Goal: Navigation & Orientation: Find specific page/section

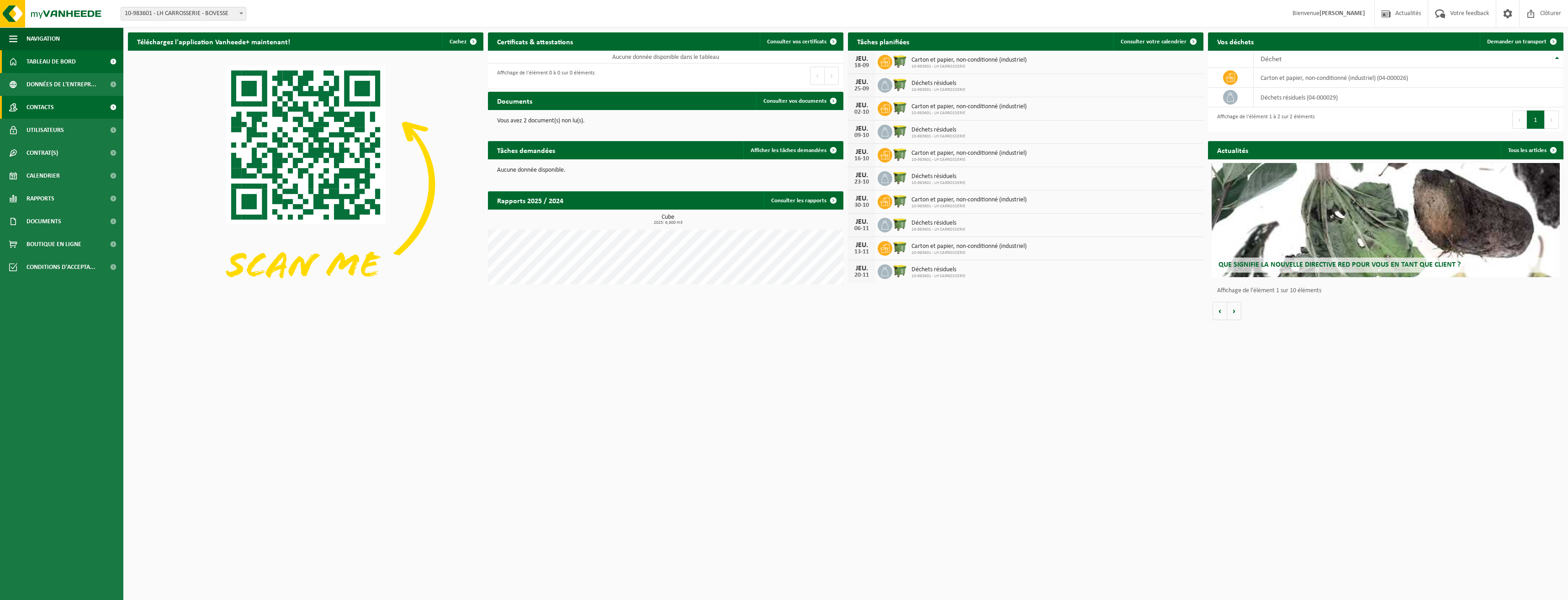
click at [54, 106] on span "Contacts" at bounding box center [40, 107] width 28 height 22
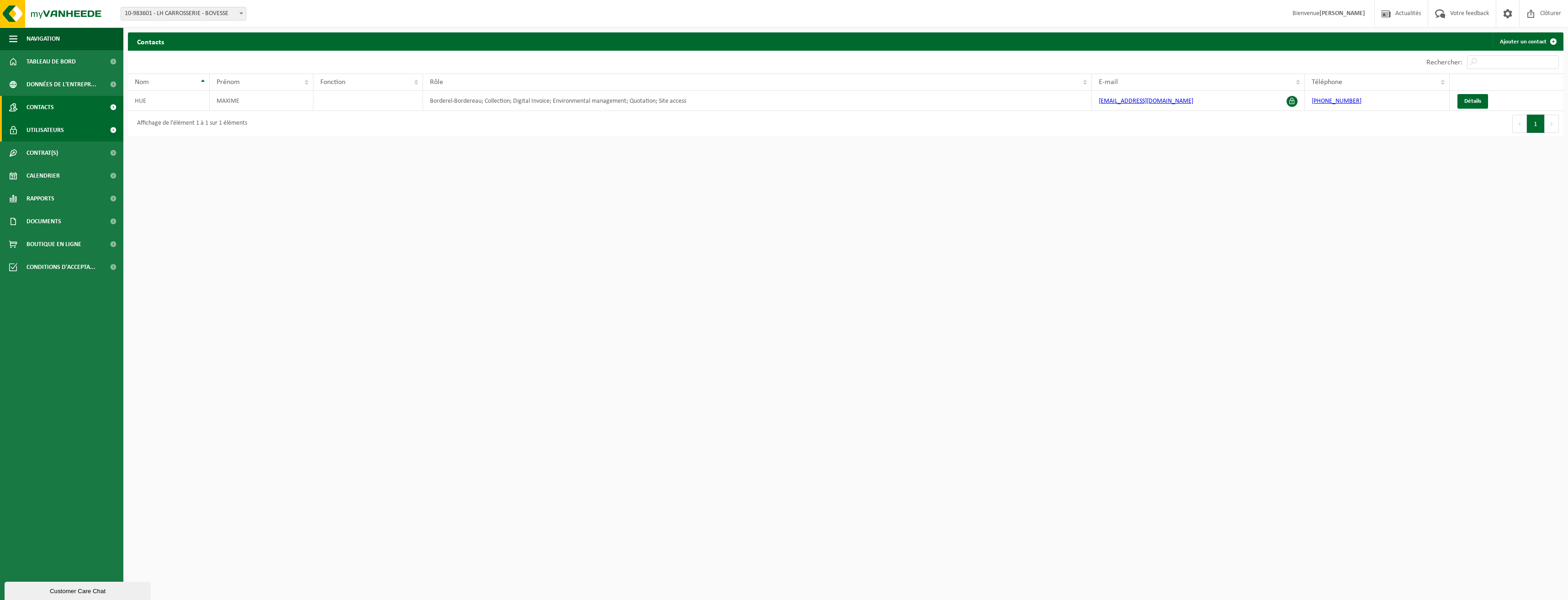
click at [48, 132] on span "Utilisateurs" at bounding box center [46, 129] width 38 height 22
click at [50, 100] on span "Contacts" at bounding box center [40, 107] width 28 height 22
click at [48, 63] on span "Tableau de bord" at bounding box center [51, 61] width 49 height 22
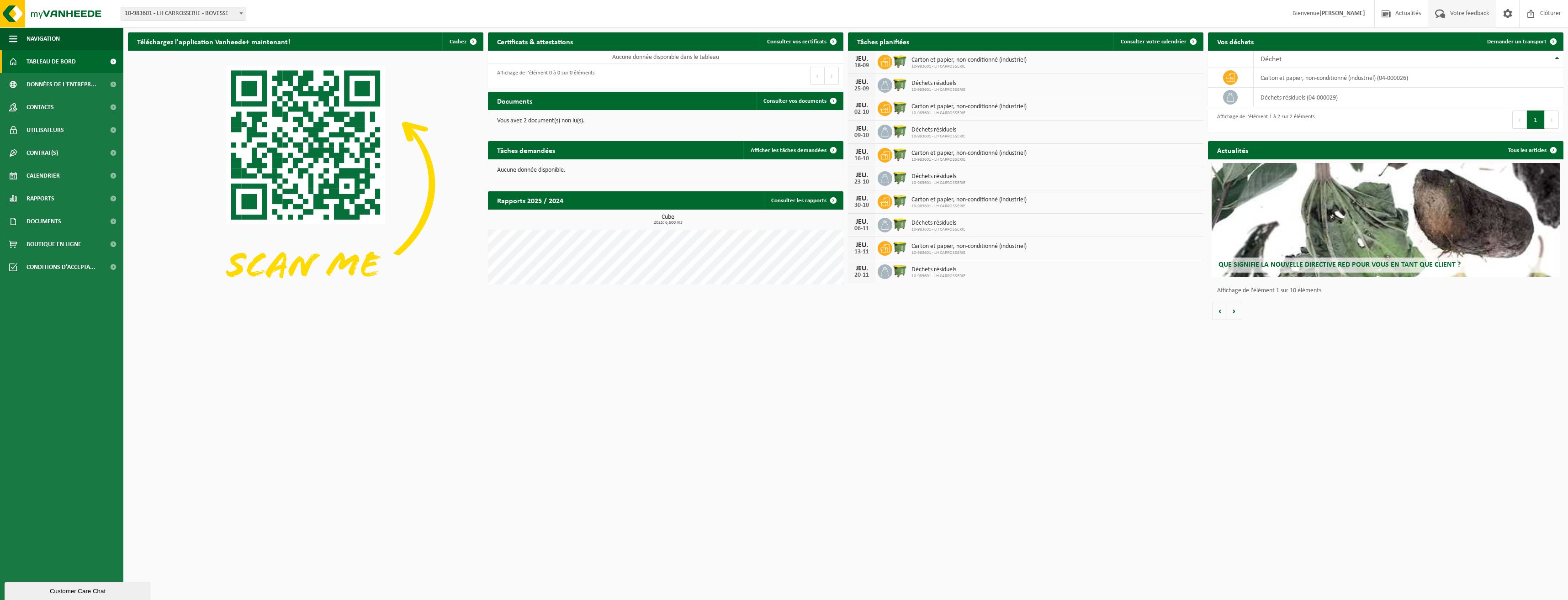
click at [1459, 13] on span "Votre feedback" at bounding box center [1469, 13] width 43 height 27
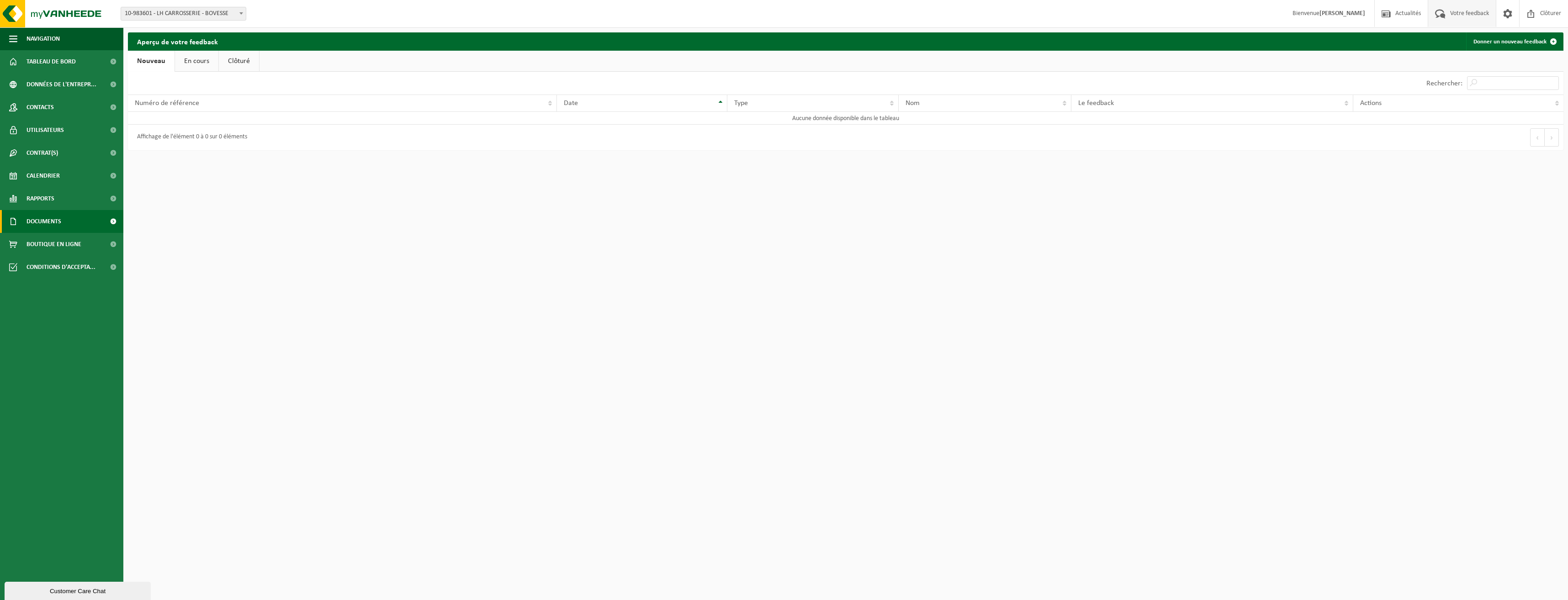
click at [40, 219] on span "Documents" at bounding box center [44, 221] width 35 height 22
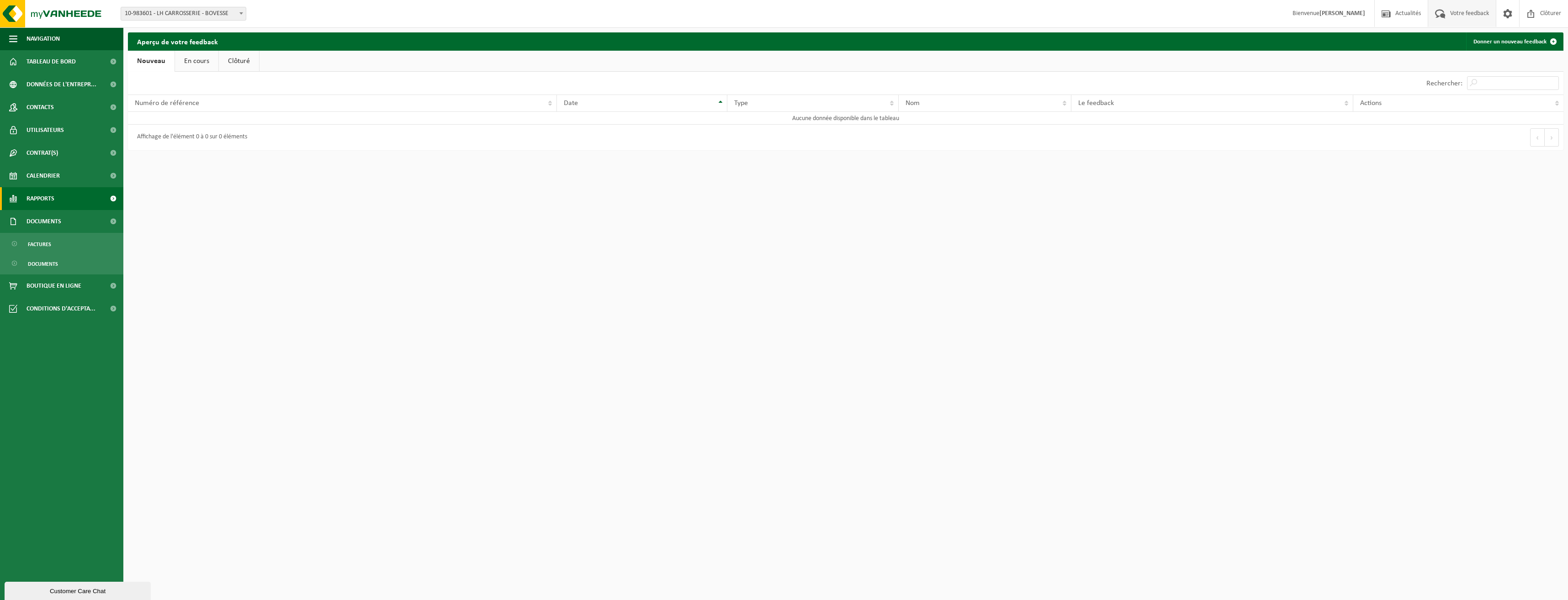
click at [41, 204] on span "Rapports" at bounding box center [40, 198] width 28 height 22
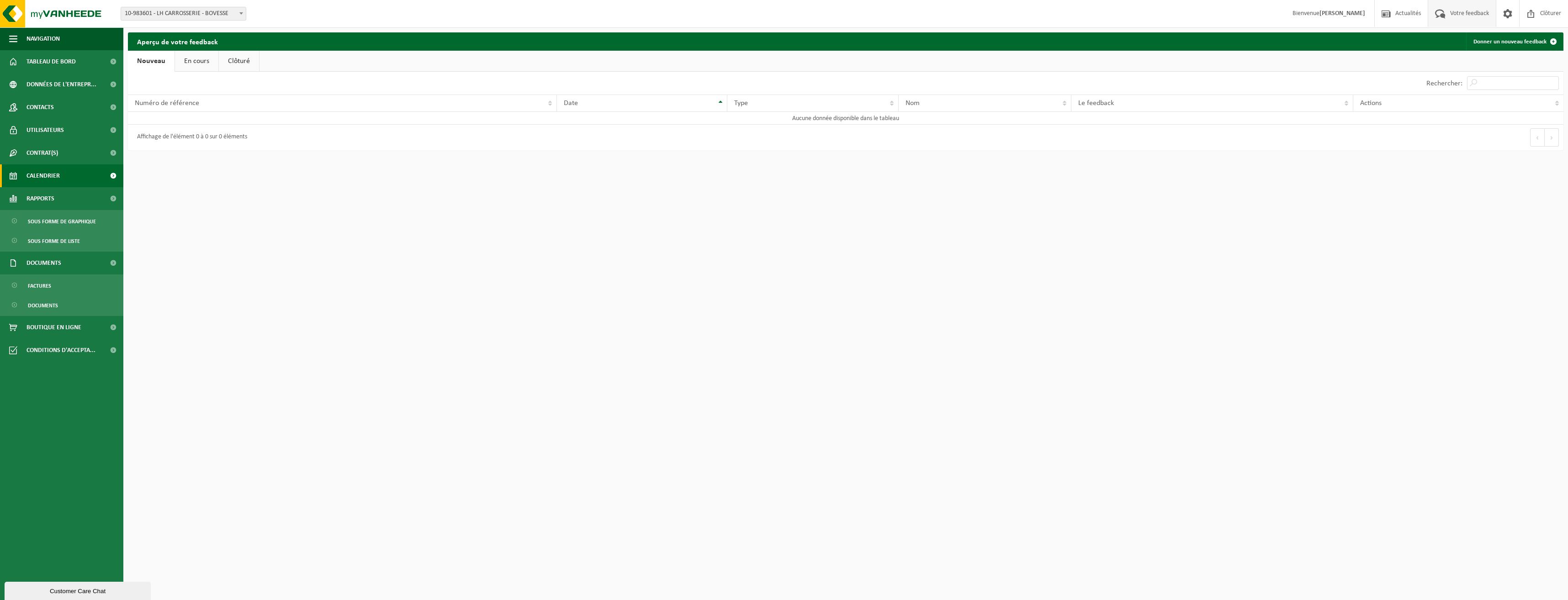
click at [62, 178] on link "Calendrier" at bounding box center [62, 175] width 124 height 22
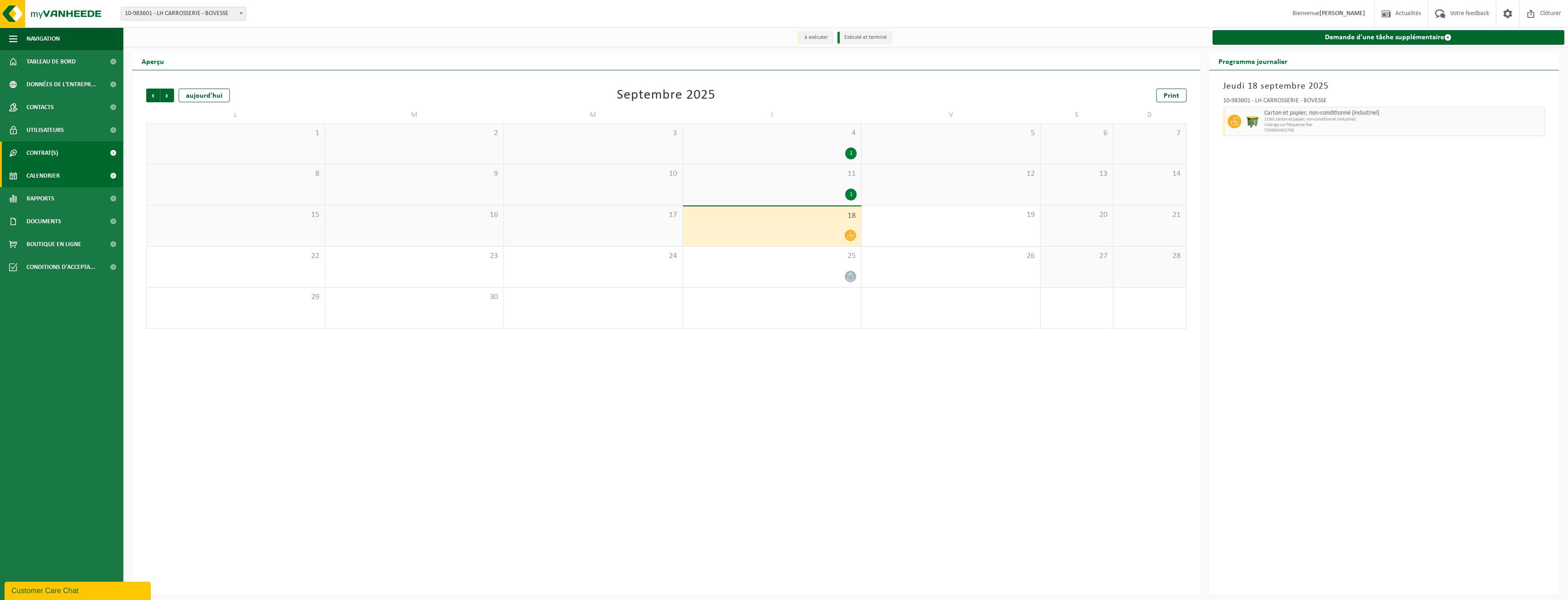
click at [74, 147] on link "Contrat(s)" at bounding box center [62, 152] width 124 height 22
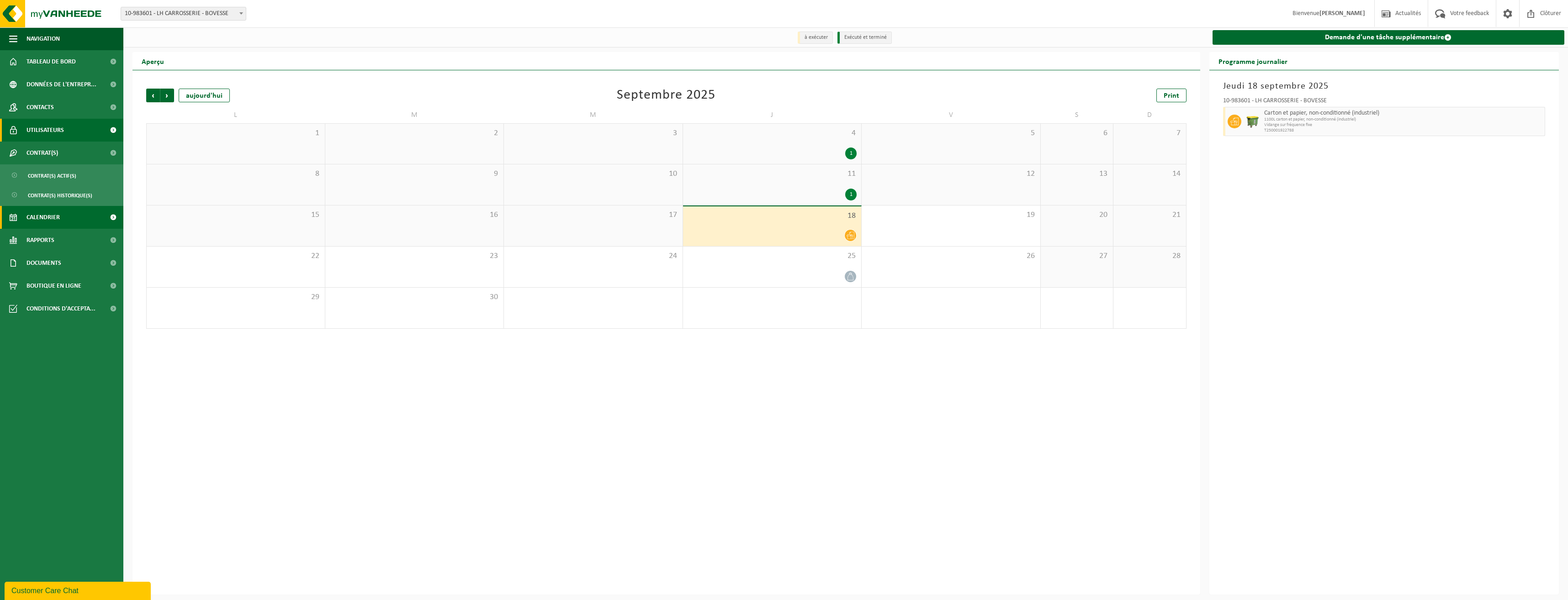
click at [74, 134] on link "Utilisateurs" at bounding box center [62, 129] width 124 height 22
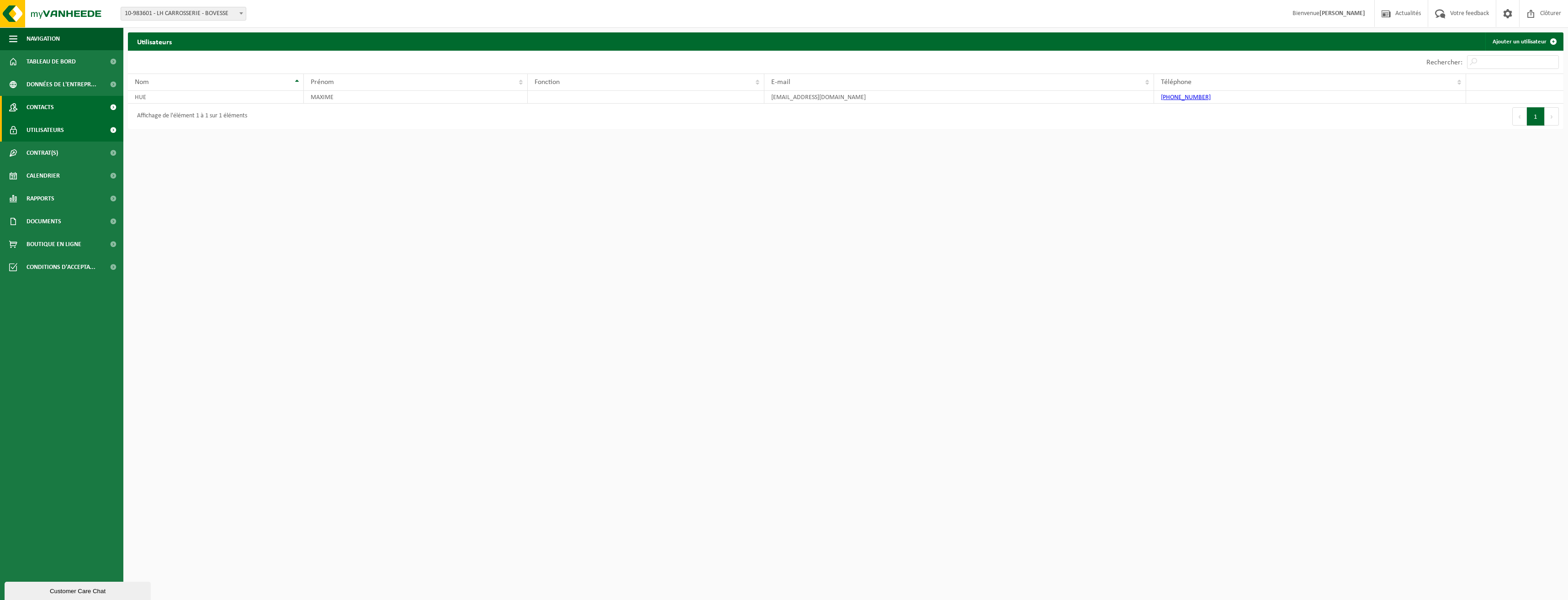
click at [71, 112] on link "Contacts" at bounding box center [62, 107] width 124 height 22
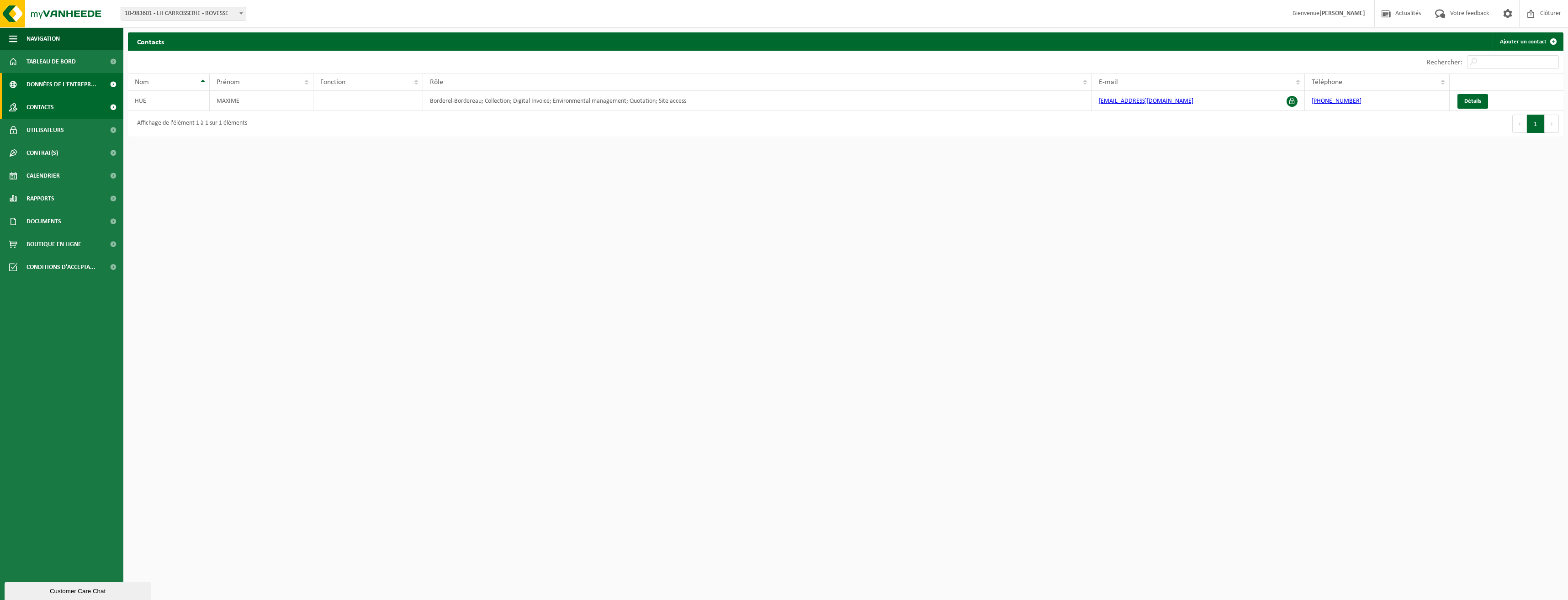
click at [70, 90] on span "Données de l'entrepr..." at bounding box center [62, 84] width 70 height 22
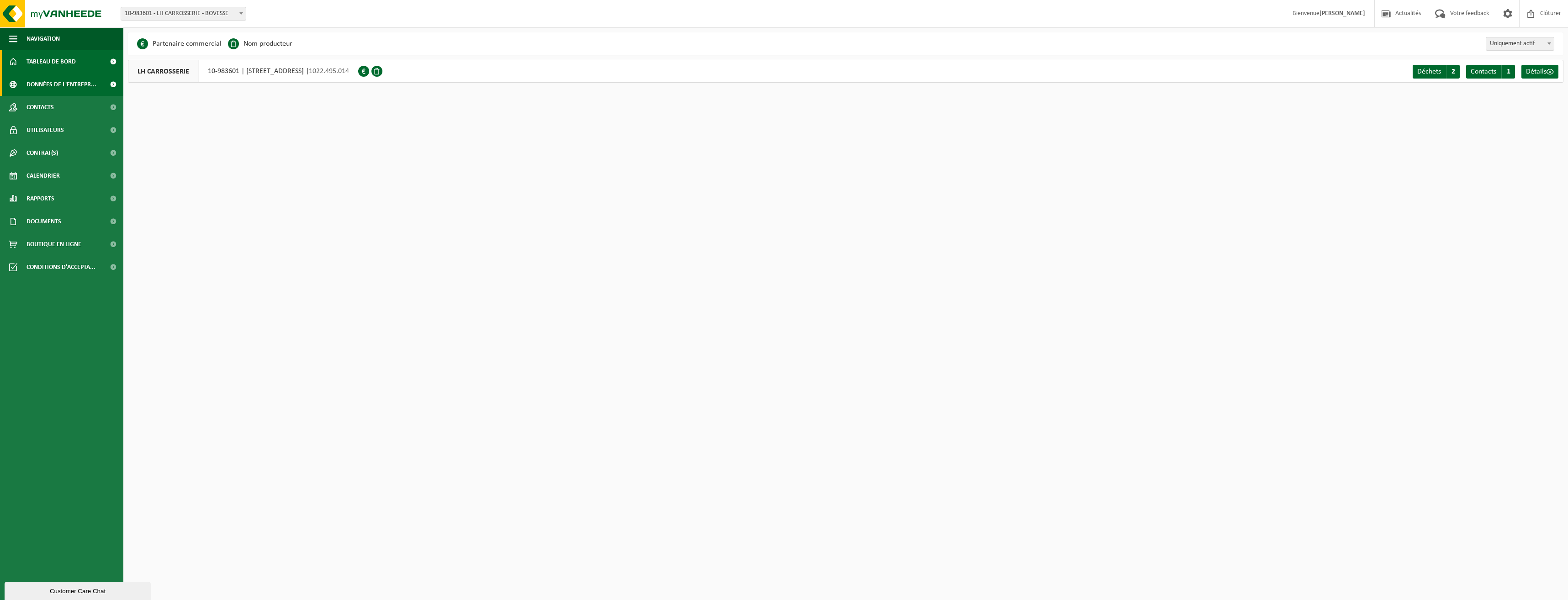
click at [67, 61] on span "Tableau de bord" at bounding box center [51, 61] width 49 height 22
